Goal: Transaction & Acquisition: Purchase product/service

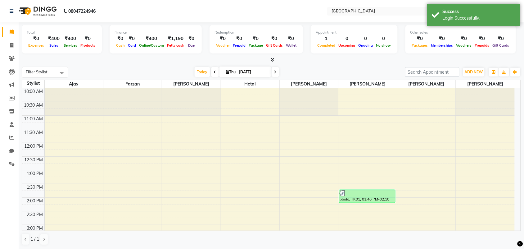
click at [359, 2] on nav "08047224946 Select Location × Bbold Mg Road, Mg Road English ENGLISH Español ال…" at bounding box center [262, 11] width 524 height 22
click at [360, 9] on input "text" at bounding box center [375, 12] width 90 height 6
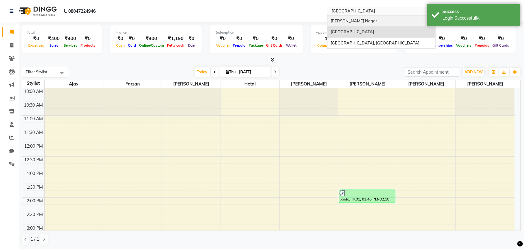
click at [360, 17] on div "Bbold Mahavir, Mahavir Nagar" at bounding box center [382, 21] width 108 height 11
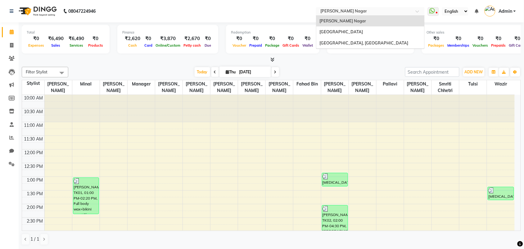
click at [357, 7] on div "Select Location × Bbold Mahavir, Mahavir Nagar" at bounding box center [370, 11] width 109 height 8
click at [360, 41] on span "[GEOGRAPHIC_DATA], [GEOGRAPHIC_DATA]" at bounding box center [364, 42] width 89 height 5
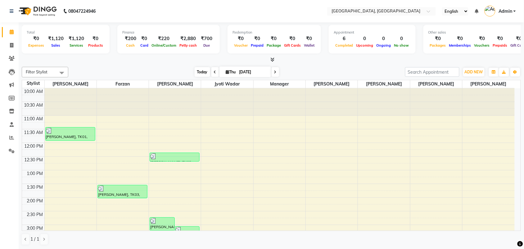
click at [206, 70] on span "Today" at bounding box center [203, 72] width 16 height 10
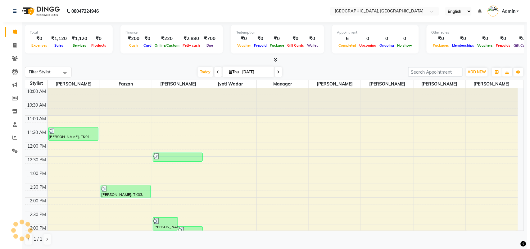
scroll to position [193, 0]
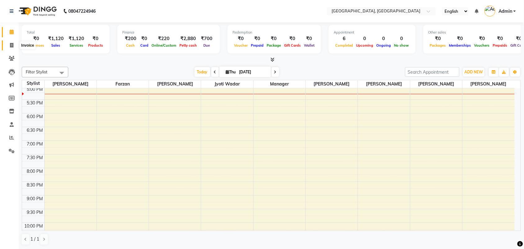
click at [7, 43] on span at bounding box center [11, 45] width 11 height 7
select select "7742"
select select "service"
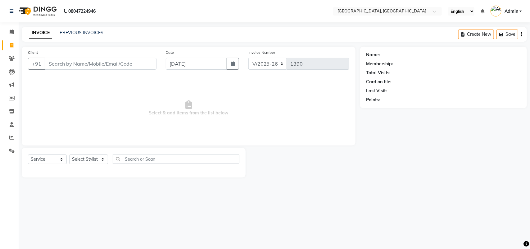
click at [96, 29] on div "PREVIOUS INVOICES" at bounding box center [82, 32] width 44 height 7
click at [94, 30] on link "PREVIOUS INVOICES" at bounding box center [82, 33] width 44 height 6
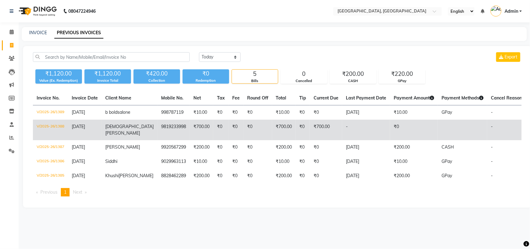
click at [494, 131] on td "-" at bounding box center [506, 130] width 39 height 20
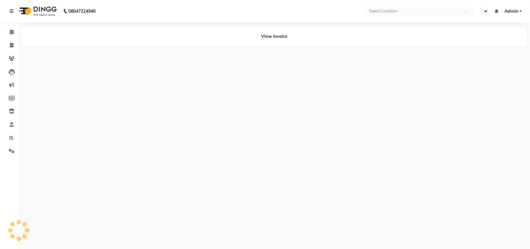
select select "en"
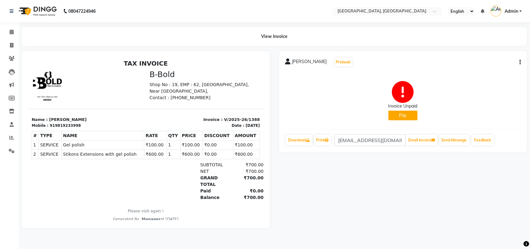
click at [409, 116] on button "Pay" at bounding box center [402, 116] width 29 height 10
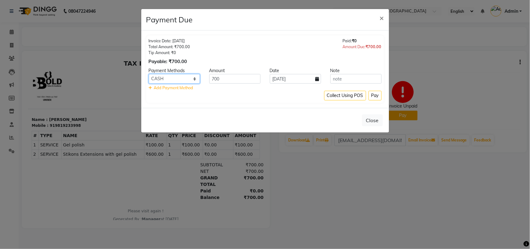
click at [159, 81] on select "Other Cards CARD Credit Card Debit Card BharatPay GPay UPI Coupon CASH PhonePe" at bounding box center [174, 79] width 51 height 10
select select "5"
click at [149, 74] on select "Other Cards CARD Credit Card Debit Card BharatPay GPay UPI Coupon CASH PhonePe" at bounding box center [174, 79] width 51 height 10
click at [379, 95] on button "Pay" at bounding box center [375, 96] width 13 height 10
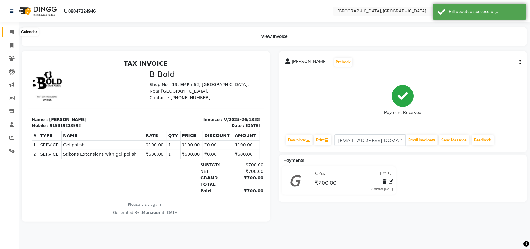
click at [11, 30] on icon at bounding box center [12, 31] width 4 height 5
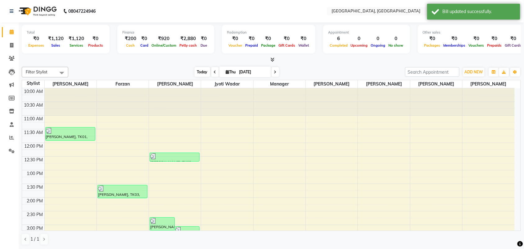
click at [202, 67] on span "Today" at bounding box center [203, 72] width 16 height 10
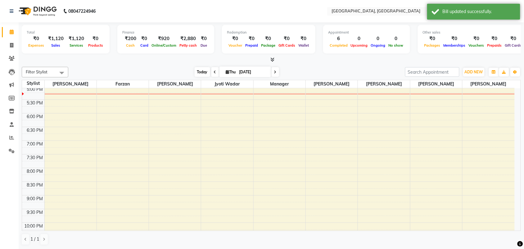
click at [201, 70] on span "Today" at bounding box center [203, 72] width 16 height 10
click at [195, 70] on span "Today" at bounding box center [203, 72] width 16 height 10
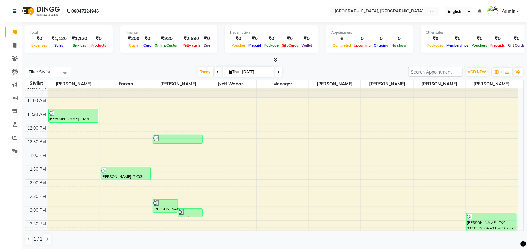
scroll to position [0, 0]
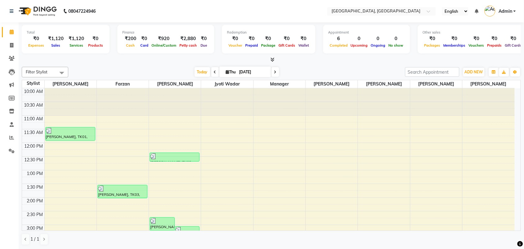
click at [511, 11] on span "Admin" at bounding box center [506, 11] width 14 height 7
click at [485, 45] on link "Sign out" at bounding box center [484, 45] width 57 height 10
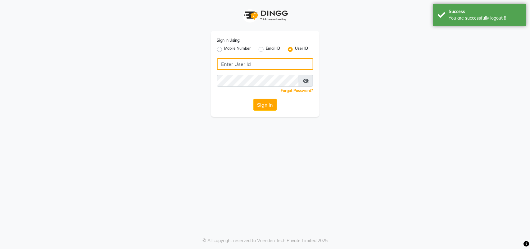
type input "8928837509"
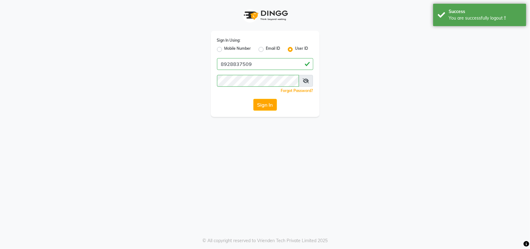
click at [263, 74] on div "Sign In Using: Mobile Number Email ID User ID 8928837509 Remember me Forgot Pas…" at bounding box center [265, 74] width 109 height 86
click at [221, 52] on div "Mobile Number" at bounding box center [234, 49] width 34 height 7
click at [221, 51] on div "Mobile Number" at bounding box center [234, 49] width 34 height 7
click at [215, 51] on div "Sign In Using: Mobile Number Email ID User ID 8928837509 Remember me Forgot Pas…" at bounding box center [265, 74] width 109 height 86
click at [224, 48] on label "Mobile Number" at bounding box center [237, 49] width 27 height 7
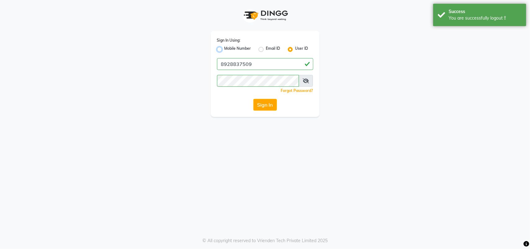
click at [224, 48] on input "Mobile Number" at bounding box center [226, 48] width 4 height 4
radio input "true"
radio input "false"
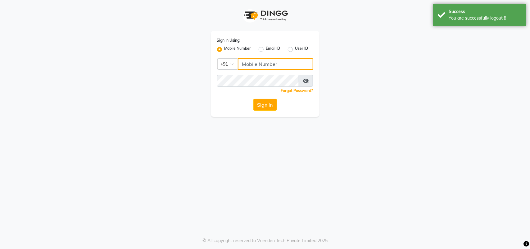
click at [289, 69] on input "Username" at bounding box center [275, 64] width 75 height 12
type input "8928837509"
click at [260, 112] on div "Sign In Using: Mobile Number Email ID User ID Country Code × +91 8928837509 Rem…" at bounding box center [265, 74] width 109 height 86
click at [265, 106] on button "Sign In" at bounding box center [265, 105] width 24 height 12
